Goal: Task Accomplishment & Management: Manage account settings

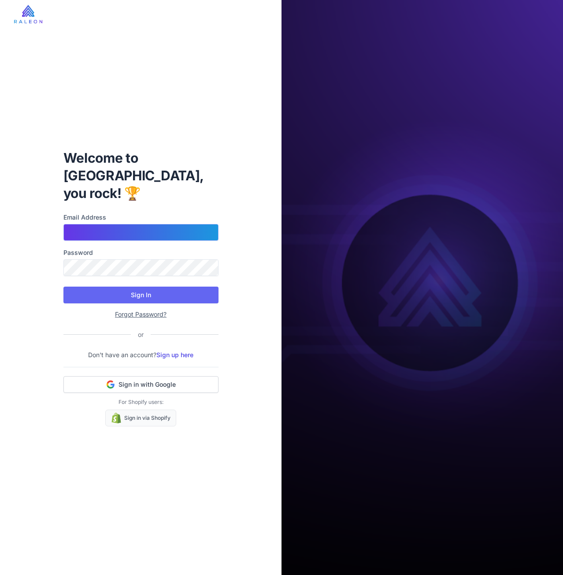
click at [155, 228] on input "Email Address" at bounding box center [140, 232] width 155 height 17
click at [185, 186] on h1 "Welcome to [GEOGRAPHIC_DATA], you rock! 🏆" at bounding box center [140, 175] width 155 height 53
click at [129, 224] on input "Email Address" at bounding box center [140, 232] width 155 height 17
click at [174, 381] on button "Sign in with Google" at bounding box center [140, 384] width 155 height 17
